Goal: Task Accomplishment & Management: Use online tool/utility

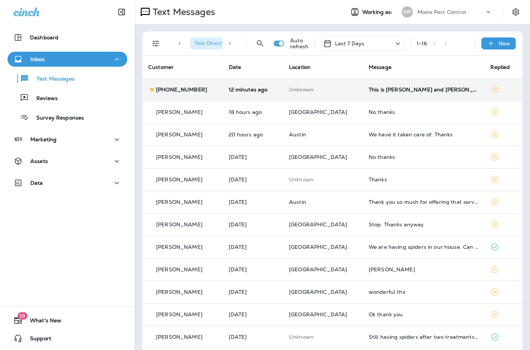
click at [375, 88] on div "This is [PERSON_NAME] and [PERSON_NAME] ([STREET_ADDRESS]). I would like to dis…" at bounding box center [424, 89] width 110 height 6
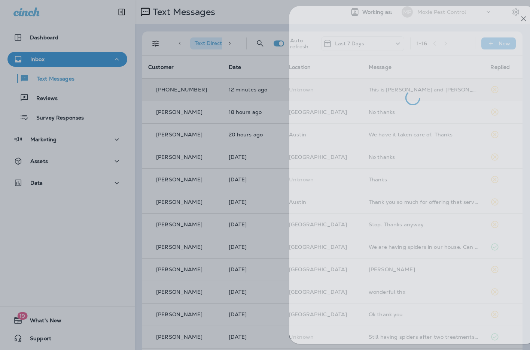
click at [237, 152] on div at bounding box center [281, 175] width 530 height 350
